Goal: Information Seeking & Learning: Learn about a topic

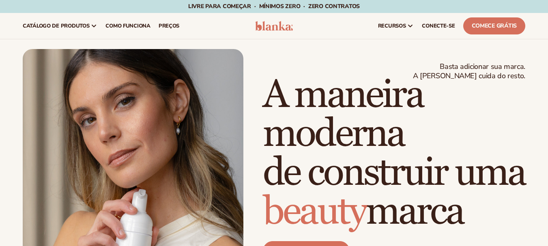
click at [318, 71] on font "A maneira moderna" at bounding box center [343, 114] width 160 height 86
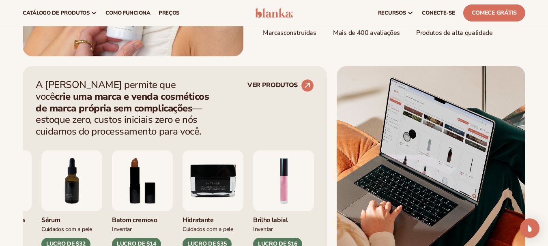
scroll to position [56, 0]
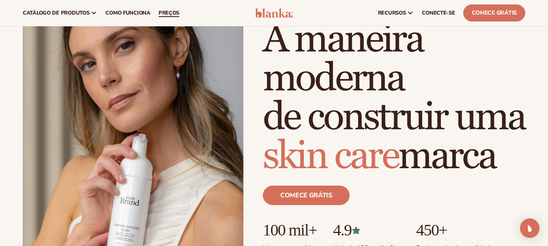
click at [163, 13] on font "preços" at bounding box center [169, 12] width 21 height 7
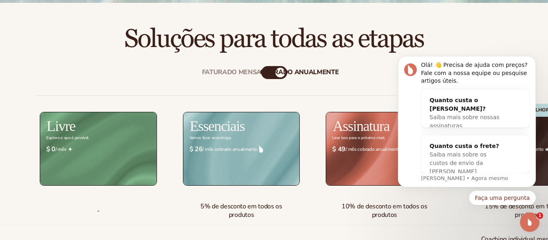
scroll to position [260, 0]
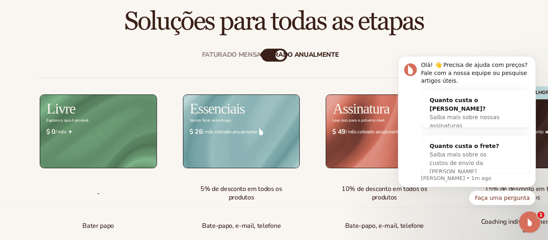
click at [540, 216] on span "1" at bounding box center [541, 215] width 7 height 7
click at [533, 58] on icon "Descartar notificação" at bounding box center [533, 58] width 4 height 4
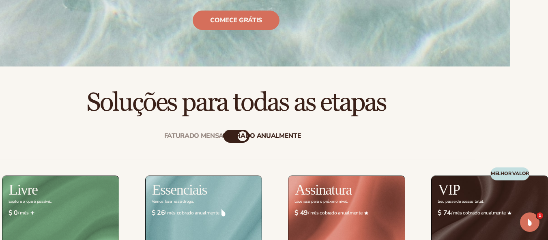
scroll to position [206, 38]
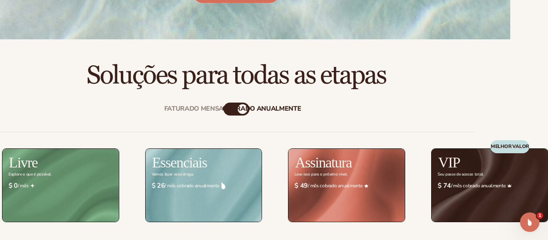
click at [232, 107] on font "cobrado anualmente" at bounding box center [261, 108] width 79 height 9
click at [226, 108] on font "cobrado anualmente" at bounding box center [261, 108] width 79 height 9
click at [229, 108] on font "cobrado anualmente" at bounding box center [261, 108] width 79 height 9
drag, startPoint x: 244, startPoint y: 107, endPoint x: 214, endPoint y: 108, distance: 29.6
click at [224, 108] on div "Faturado mensalmente cobrado anualmente" at bounding box center [237, 109] width 26 height 13
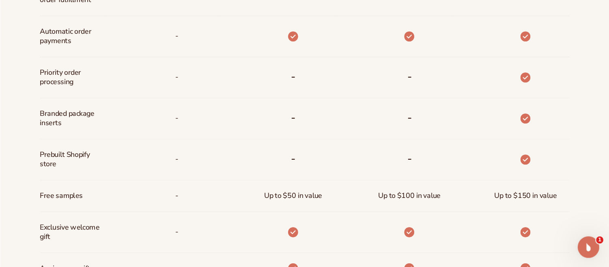
scroll to position [535, 0]
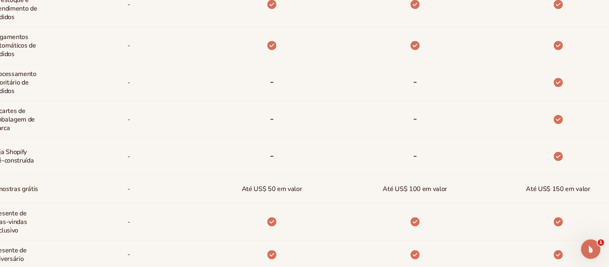
drag, startPoint x: 554, startPoint y: 1, endPoint x: 257, endPoint y: 242, distance: 382.7
click at [257, 242] on div at bounding box center [258, 254] width 143 height 28
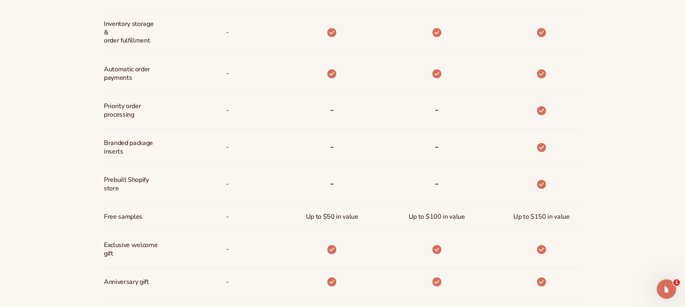
drag, startPoint x: 546, startPoint y: 2, endPoint x: 472, endPoint y: 175, distance: 188.6
click at [472, 175] on div "-" at bounding box center [424, 184] width 105 height 37
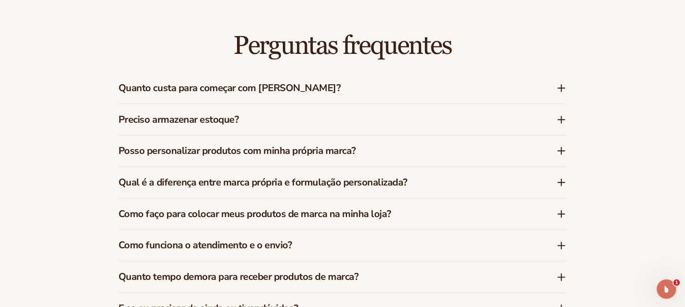
scroll to position [1237, 0]
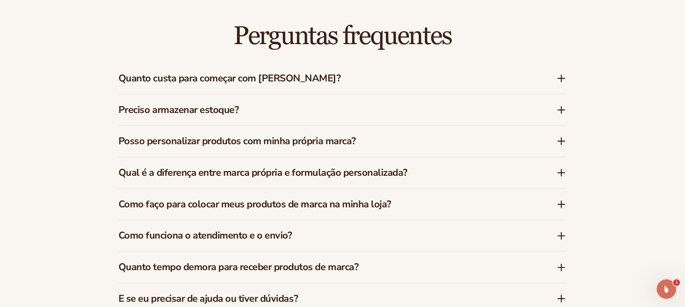
click at [548, 109] on icon at bounding box center [562, 110] width 10 height 10
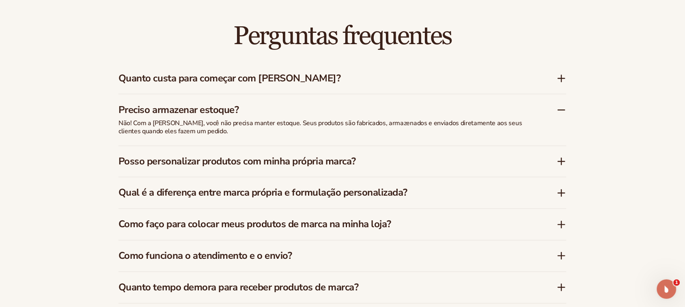
click at [548, 110] on icon at bounding box center [562, 110] width 10 height 10
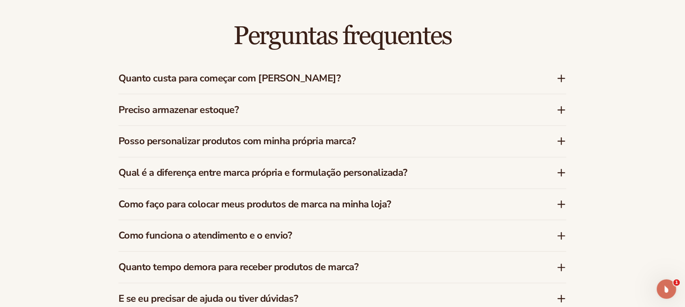
click at [548, 143] on icon at bounding box center [562, 142] width 10 height 10
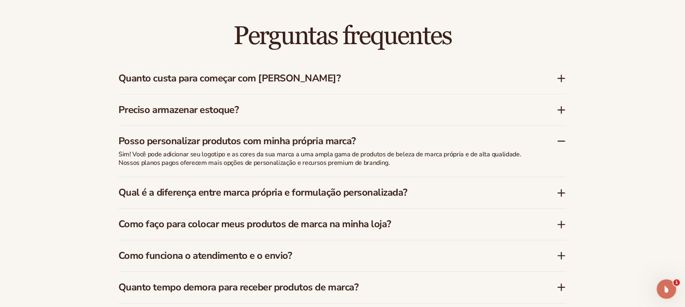
click at [548, 140] on icon at bounding box center [562, 142] width 10 height 10
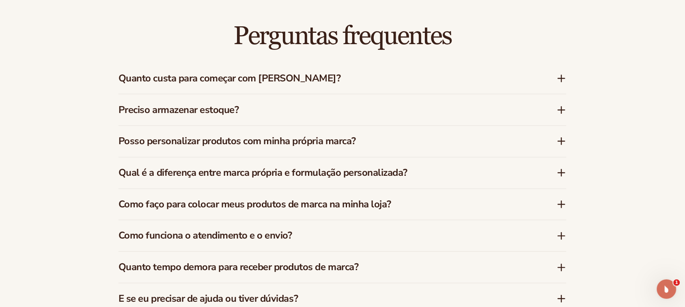
click at [548, 176] on icon at bounding box center [562, 173] width 10 height 10
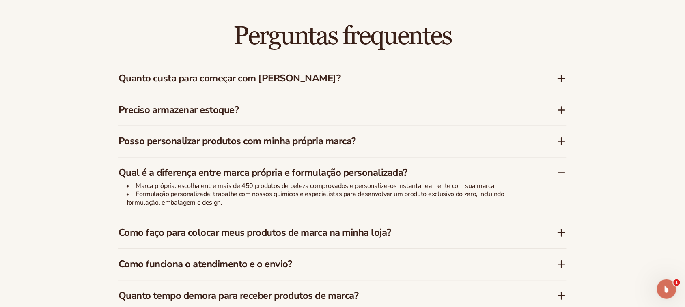
click at [548, 173] on icon at bounding box center [562, 173] width 10 height 10
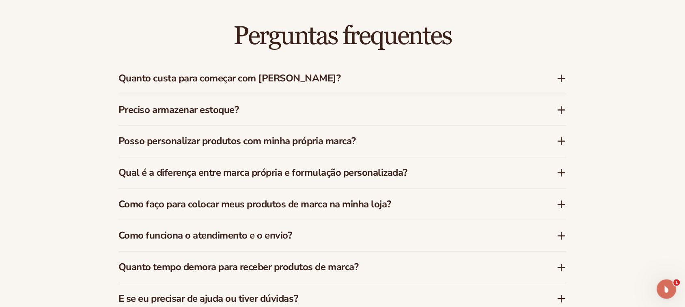
click at [548, 205] on icon at bounding box center [562, 205] width 10 height 10
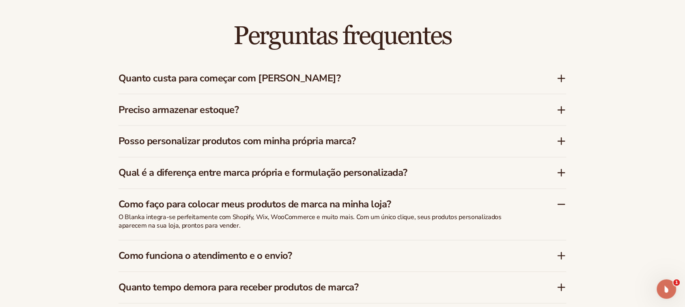
click at [548, 205] on icon at bounding box center [562, 205] width 10 height 10
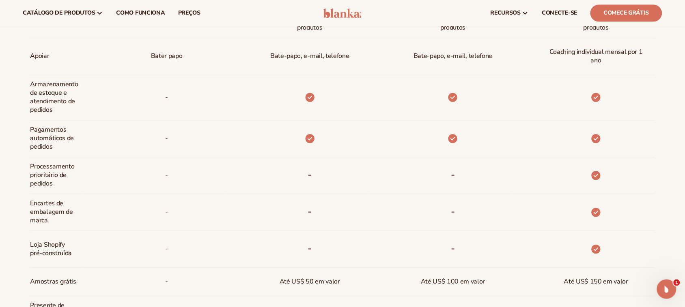
scroll to position [221, 0]
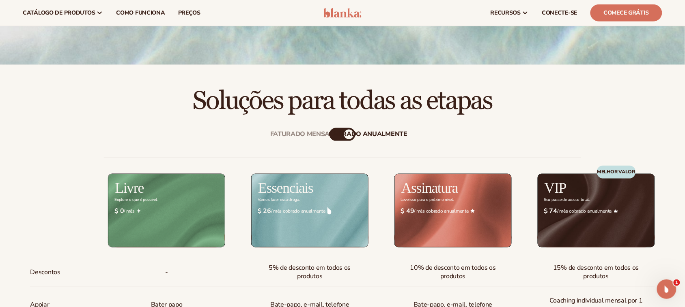
click at [335, 135] on font "cobrado anualmente" at bounding box center [368, 134] width 79 height 9
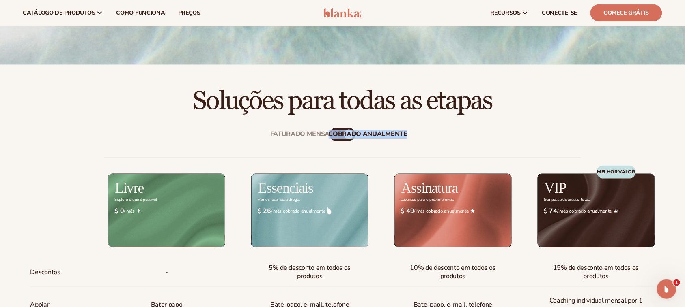
click at [335, 135] on font "cobrado anualmente" at bounding box center [368, 134] width 79 height 9
click at [346, 133] on font "cobrado anualmente" at bounding box center [368, 134] width 79 height 9
click at [318, 132] on font "Faturado mensalmente" at bounding box center [312, 134] width 85 height 9
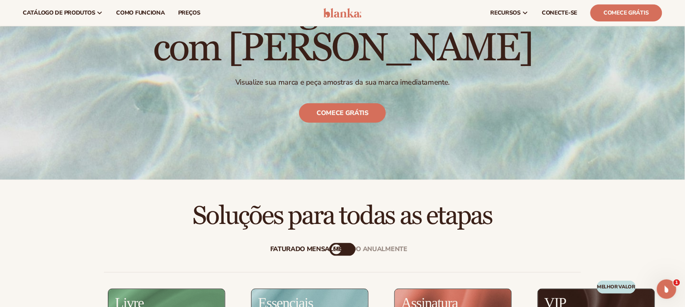
scroll to position [0, 0]
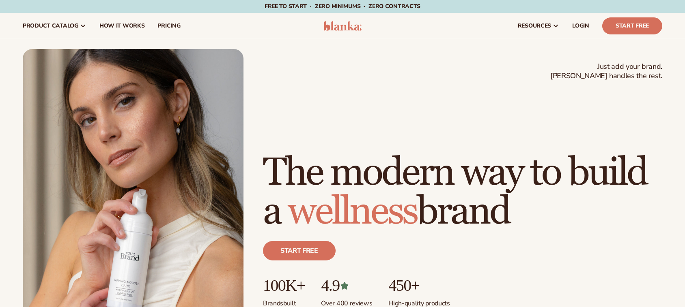
scroll to position [54, 0]
